Goal: Information Seeking & Learning: Learn about a topic

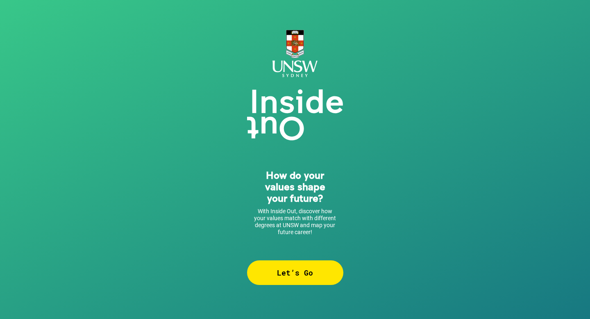
click at [291, 274] on div "Let’s Go" at bounding box center [295, 272] width 96 height 25
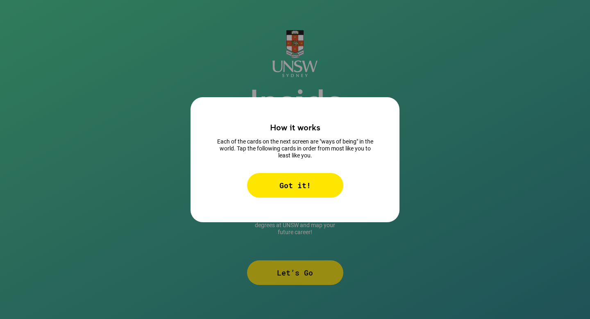
click at [281, 197] on div "How it works Each of the cards on the next screen are "ways of being" in the wo…" at bounding box center [294, 159] width 209 height 125
click at [273, 186] on div "Got it!" at bounding box center [295, 185] width 96 height 25
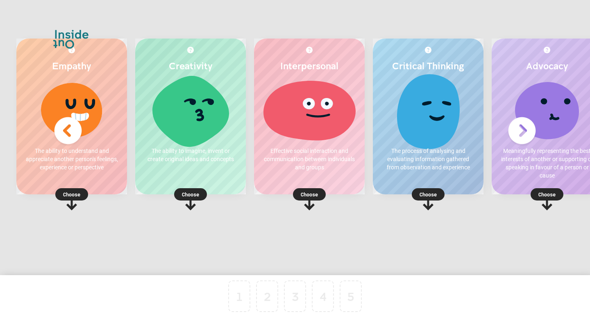
click at [523, 133] on img at bounding box center [521, 130] width 33 height 33
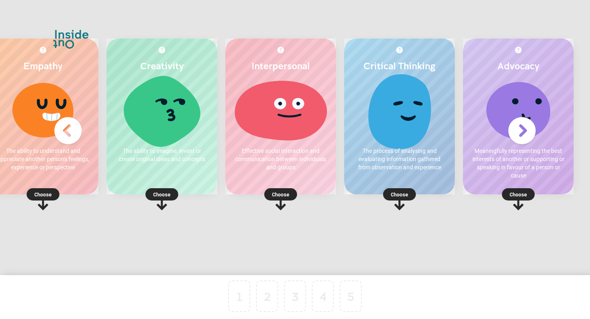
click at [72, 130] on img at bounding box center [68, 130] width 33 height 33
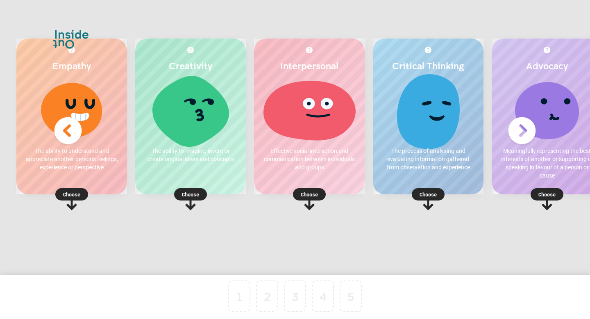
click at [76, 194] on p "Choose" at bounding box center [71, 194] width 111 height 8
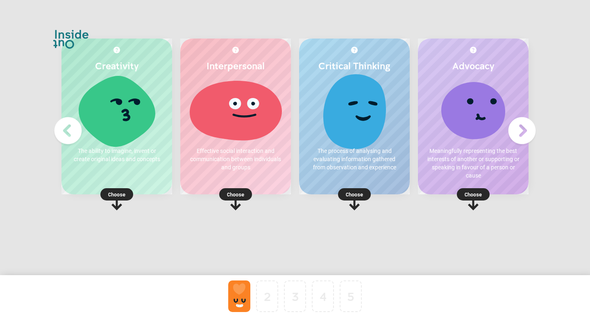
click at [344, 194] on rect at bounding box center [354, 194] width 33 height 12
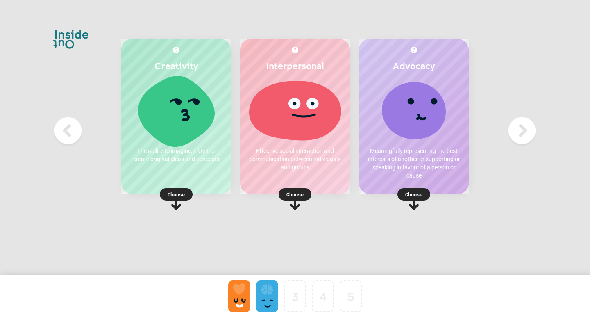
click at [514, 143] on img at bounding box center [521, 130] width 33 height 33
click at [77, 134] on img at bounding box center [68, 130] width 33 height 33
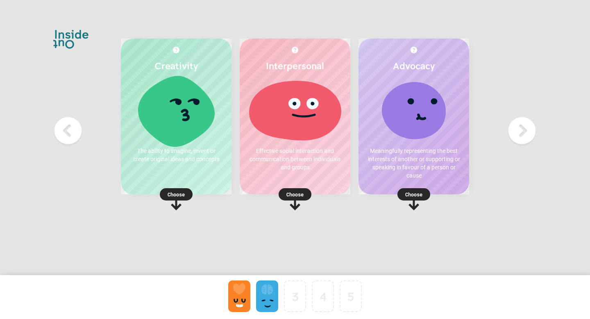
click at [264, 293] on div at bounding box center [267, 296] width 22 height 32
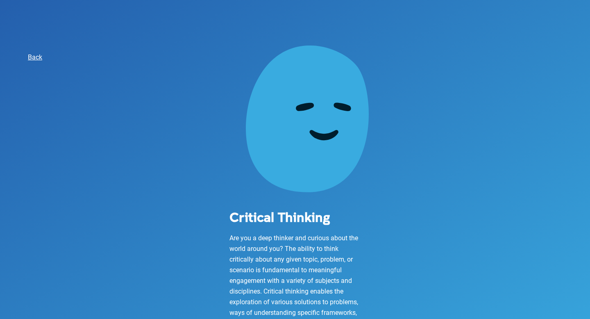
scroll to position [87, 0]
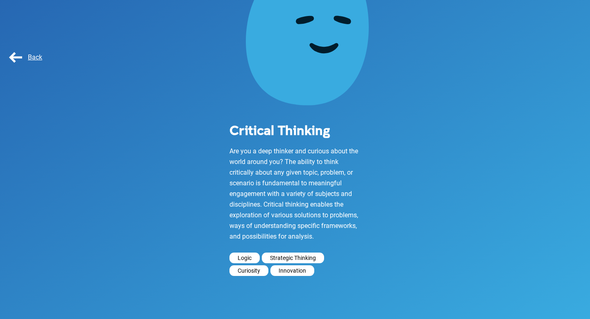
click at [16, 57] on span "Back" at bounding box center [24, 57] width 35 height 8
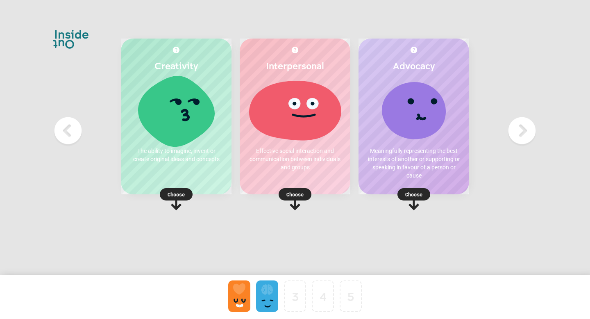
click at [234, 292] on div at bounding box center [239, 296] width 22 height 32
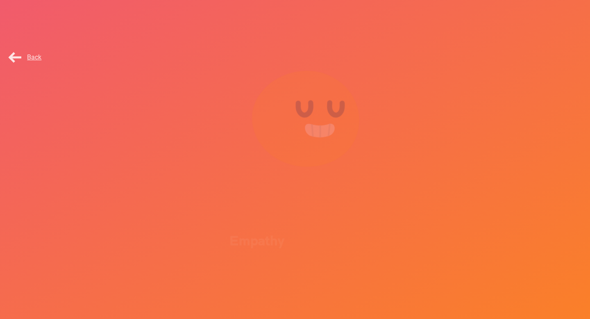
scroll to position [44, 0]
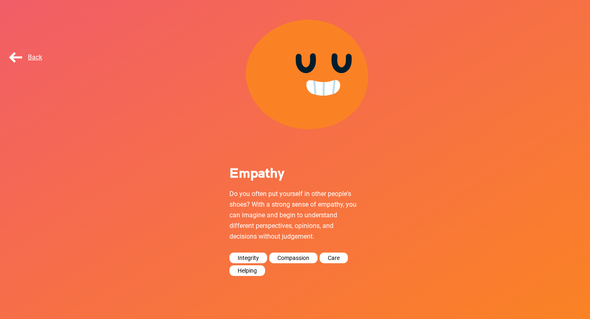
click at [19, 56] on span "Back" at bounding box center [24, 57] width 35 height 8
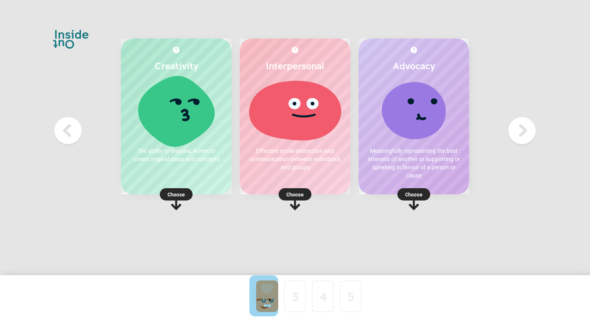
drag, startPoint x: 278, startPoint y: 292, endPoint x: 231, endPoint y: 290, distance: 46.3
click at [413, 194] on p "Choose" at bounding box center [413, 194] width 111 height 8
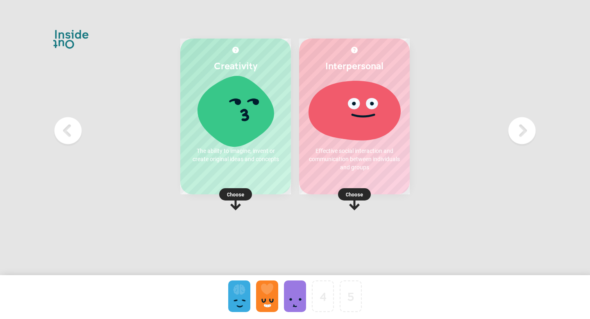
click at [355, 196] on p "Choose" at bounding box center [354, 194] width 111 height 8
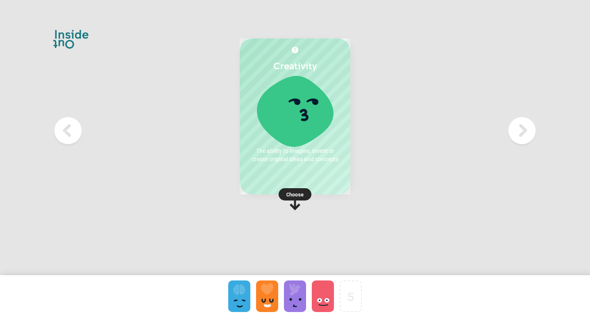
click at [294, 191] on p "Choose" at bounding box center [295, 194] width 111 height 8
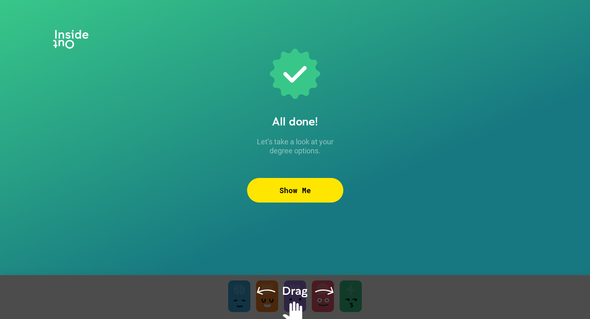
click at [310, 194] on div "Show Me" at bounding box center [295, 190] width 96 height 25
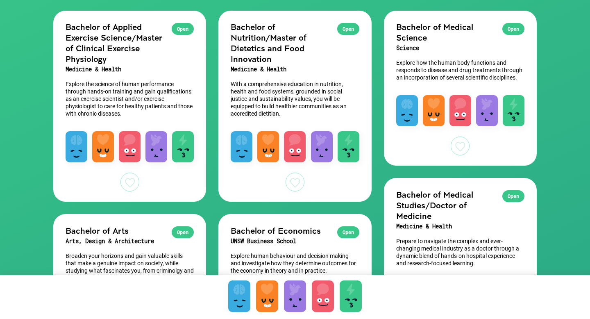
scroll to position [75, 0]
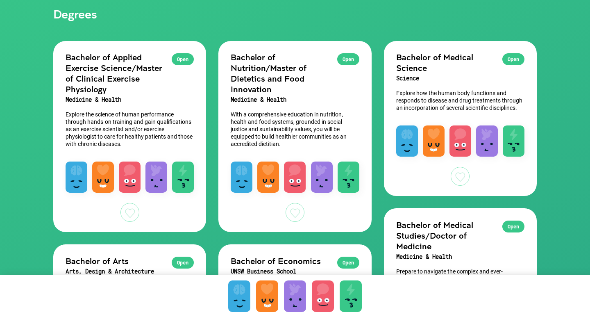
click at [264, 116] on p "With a comprehensive education in nutrition, health and food systems, grounded …" at bounding box center [295, 129] width 128 height 37
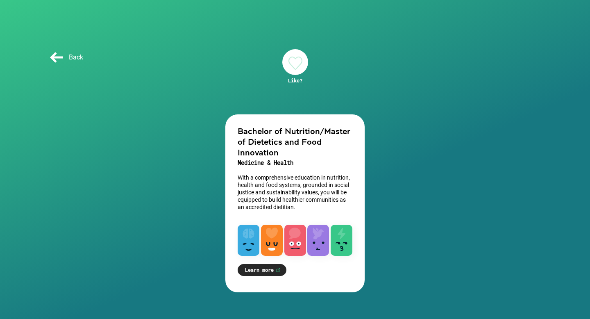
click at [60, 55] on span "Back" at bounding box center [65, 57] width 35 height 8
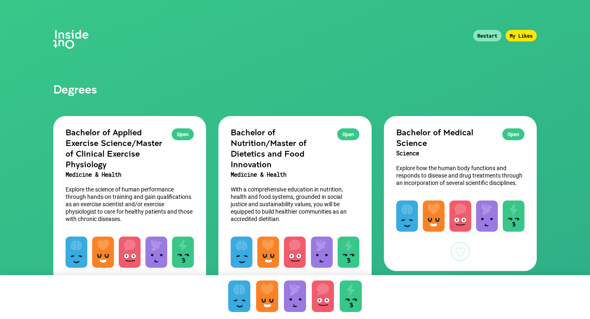
click at [121, 161] on h2 "Bachelor of Applied Exercise Science/Master of Clinical Exercise Physiology" at bounding box center [130, 148] width 128 height 43
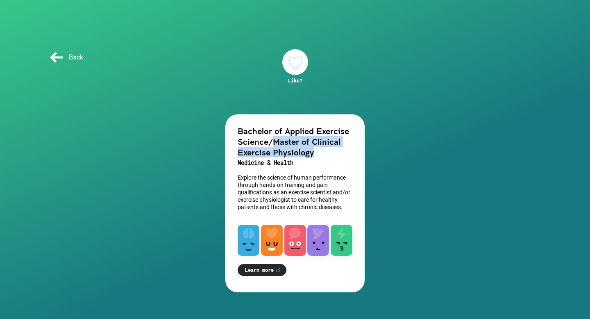
drag, startPoint x: 315, startPoint y: 155, endPoint x: 272, endPoint y: 144, distance: 44.8
click at [272, 144] on h2 "Bachelor of Applied Exercise Science/Master of Clinical Exercise Physiology" at bounding box center [295, 141] width 115 height 32
copy h2 "Master of Clinical Exercise Physiology"
click at [61, 55] on span "Back" at bounding box center [65, 57] width 35 height 8
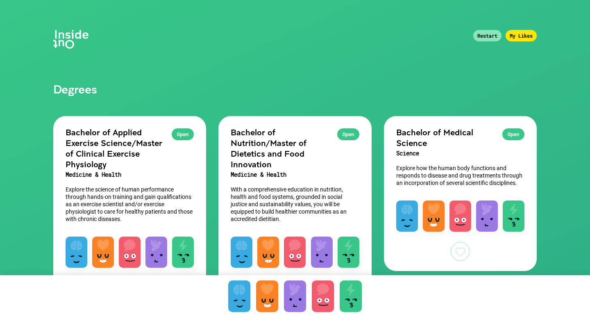
click at [275, 168] on h2 "Bachelor of Nutrition/Master of Dietetics and Food Innovation" at bounding box center [295, 148] width 128 height 43
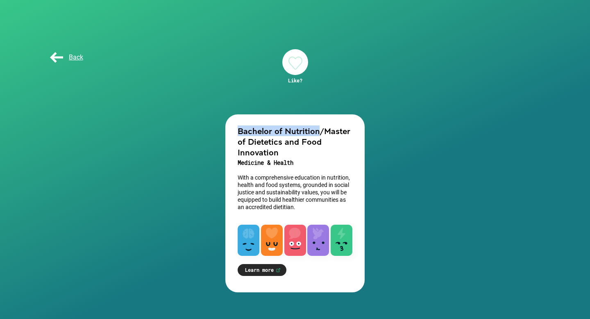
drag, startPoint x: 319, startPoint y: 133, endPoint x: 239, endPoint y: 134, distance: 79.9
click at [239, 134] on h2 "Bachelor of Nutrition/Master of Dietetics and Food Innovation" at bounding box center [295, 141] width 115 height 32
copy h2 "Bachelor of Nutrition"
click at [311, 206] on p "With a comprehensive education in nutrition, health and food systems, grounded …" at bounding box center [295, 192] width 115 height 37
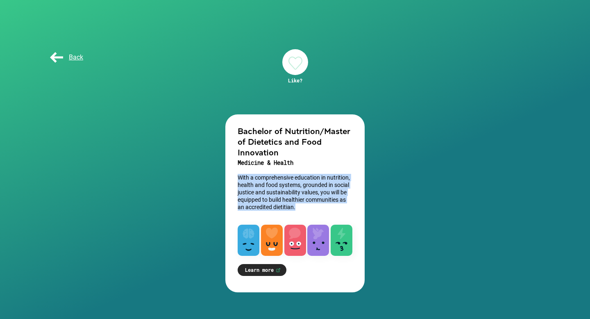
drag, startPoint x: 295, startPoint y: 210, endPoint x: 237, endPoint y: 177, distance: 66.8
click at [237, 177] on div "Bachelor of Nutrition/Master of Dietetics and Food Innovation Medicine & Health…" at bounding box center [294, 165] width 139 height 102
copy p "With a comprehensive education in nutrition, health and food systems, grounded …"
